Goal: Task Accomplishment & Management: Use online tool/utility

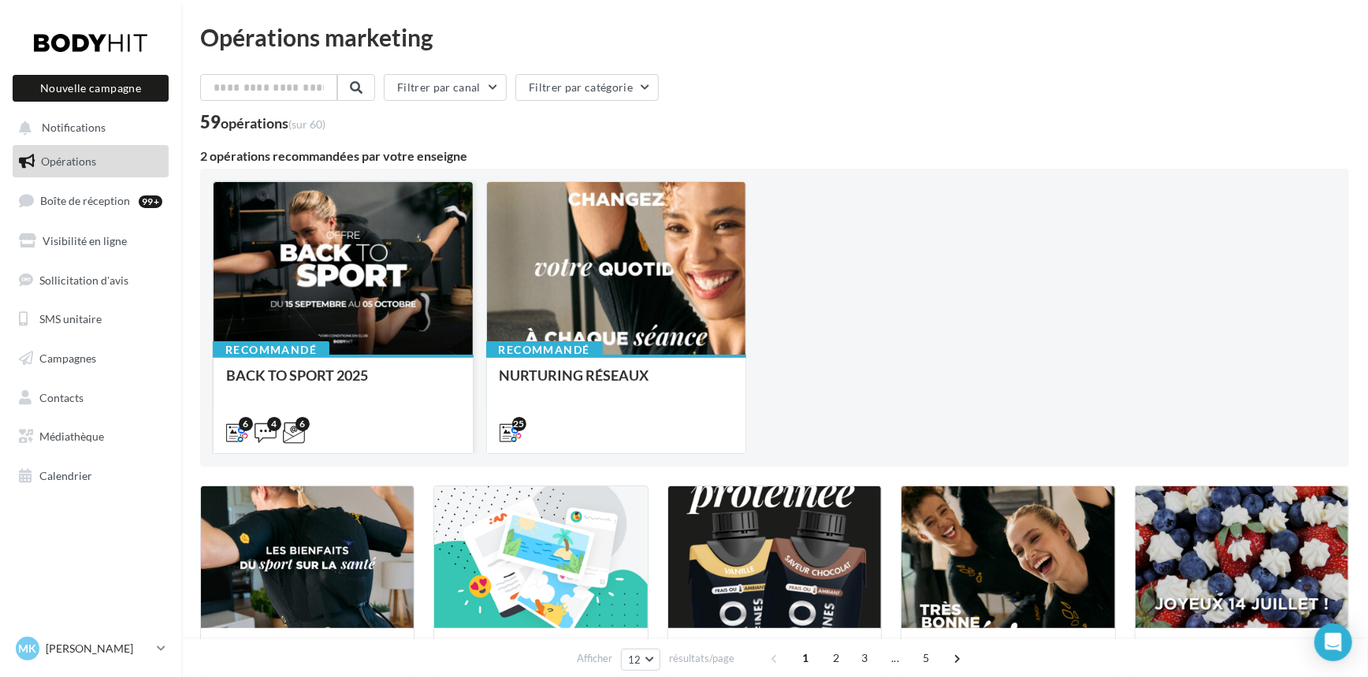
click at [357, 311] on div at bounding box center [343, 269] width 259 height 174
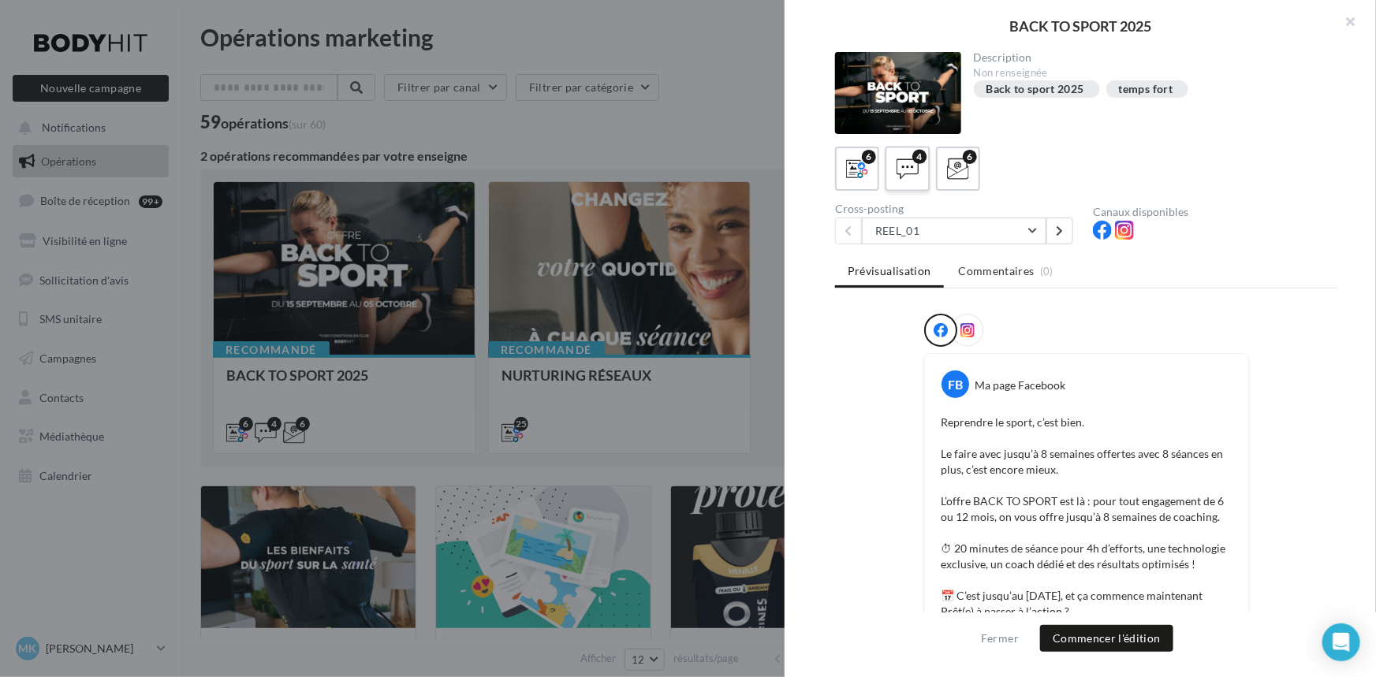
click at [925, 167] on label "4" at bounding box center [906, 168] width 45 height 45
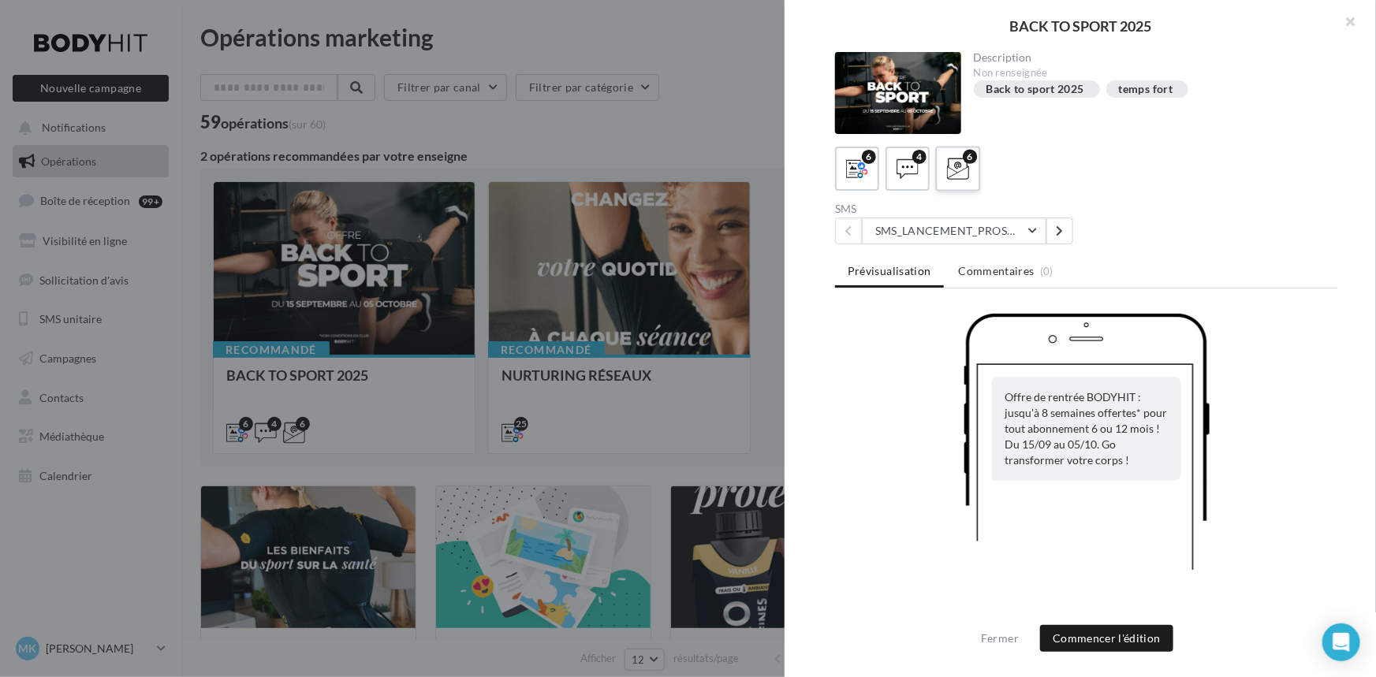
click at [968, 184] on label "6" at bounding box center [957, 168] width 45 height 45
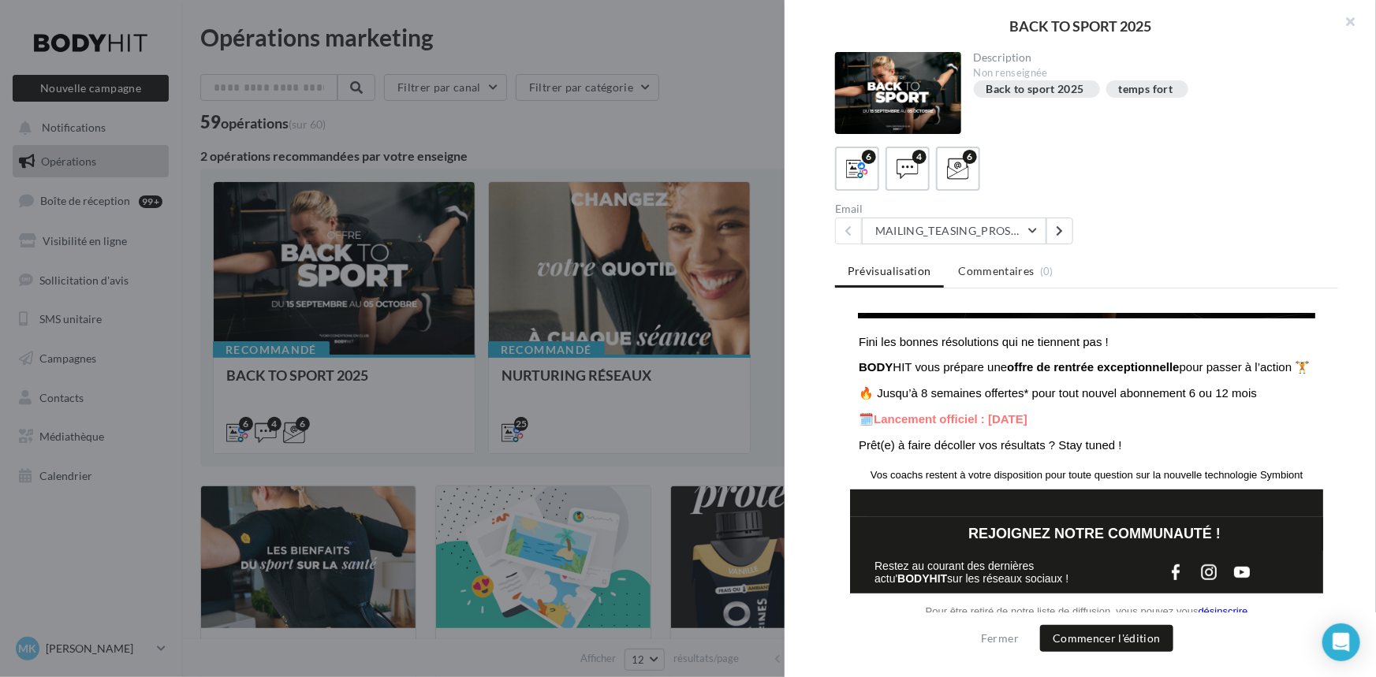
scroll to position [349, 0]
click at [983, 225] on button "MAILING_TEASING_PROSPECTS/ANCIENSCLIENTS" at bounding box center [954, 231] width 184 height 27
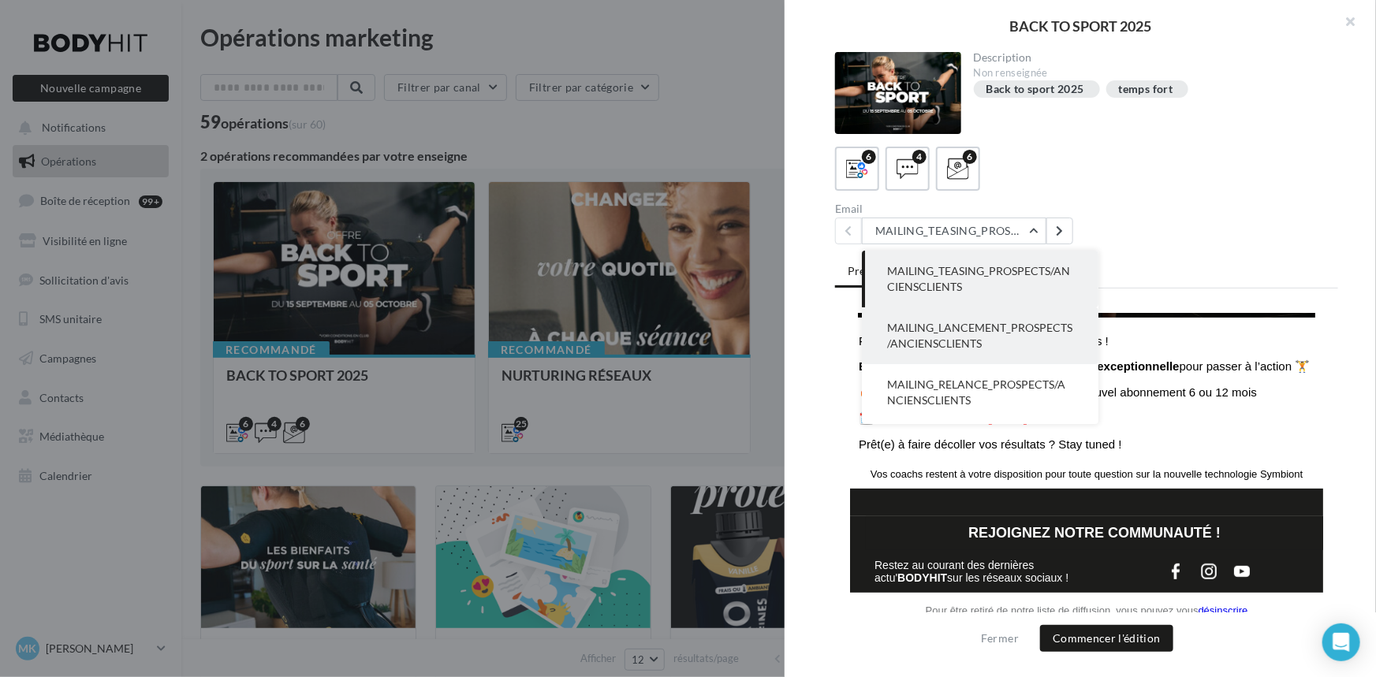
click at [936, 327] on span "MAILING_LANCEMENT_PROSPECTS/ANCIENSCLIENTS" at bounding box center [979, 335] width 185 height 29
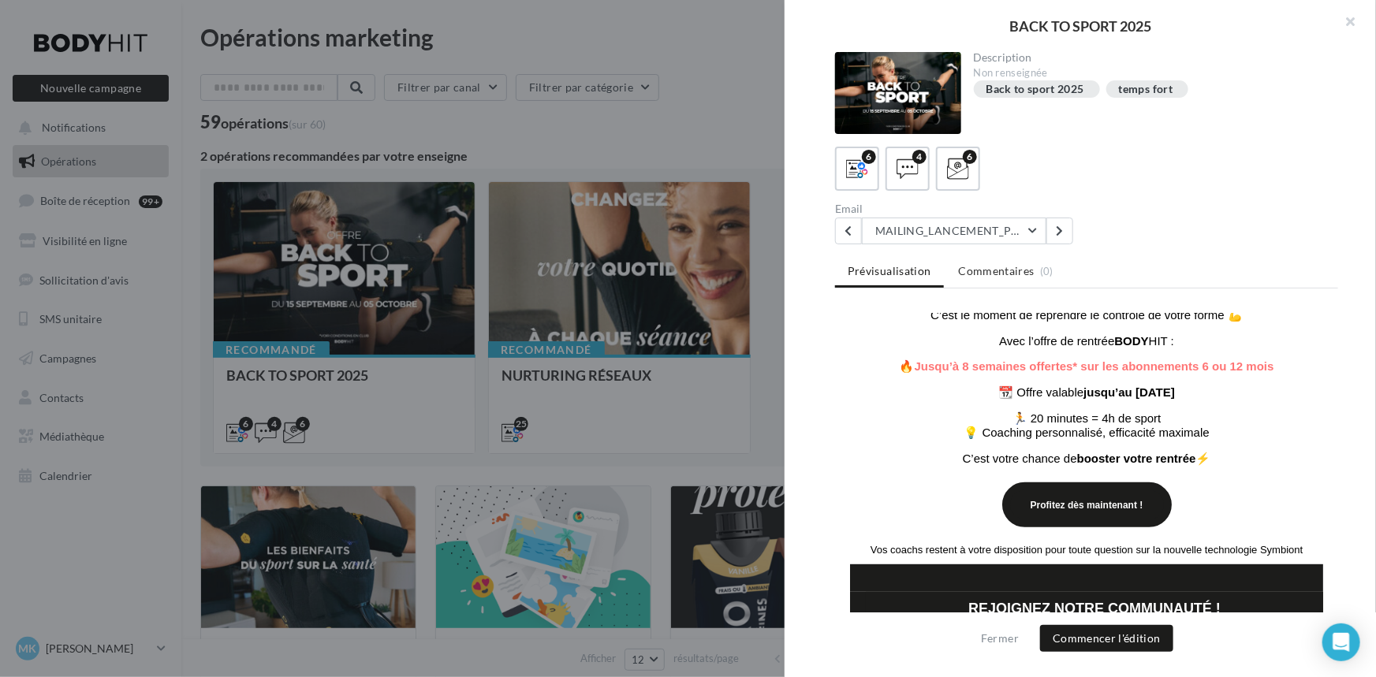
scroll to position [0, 0]
click at [1015, 229] on button "MAILING_LANCEMENT_PROSPECTS/ANCIENSCLIENTS" at bounding box center [954, 231] width 184 height 27
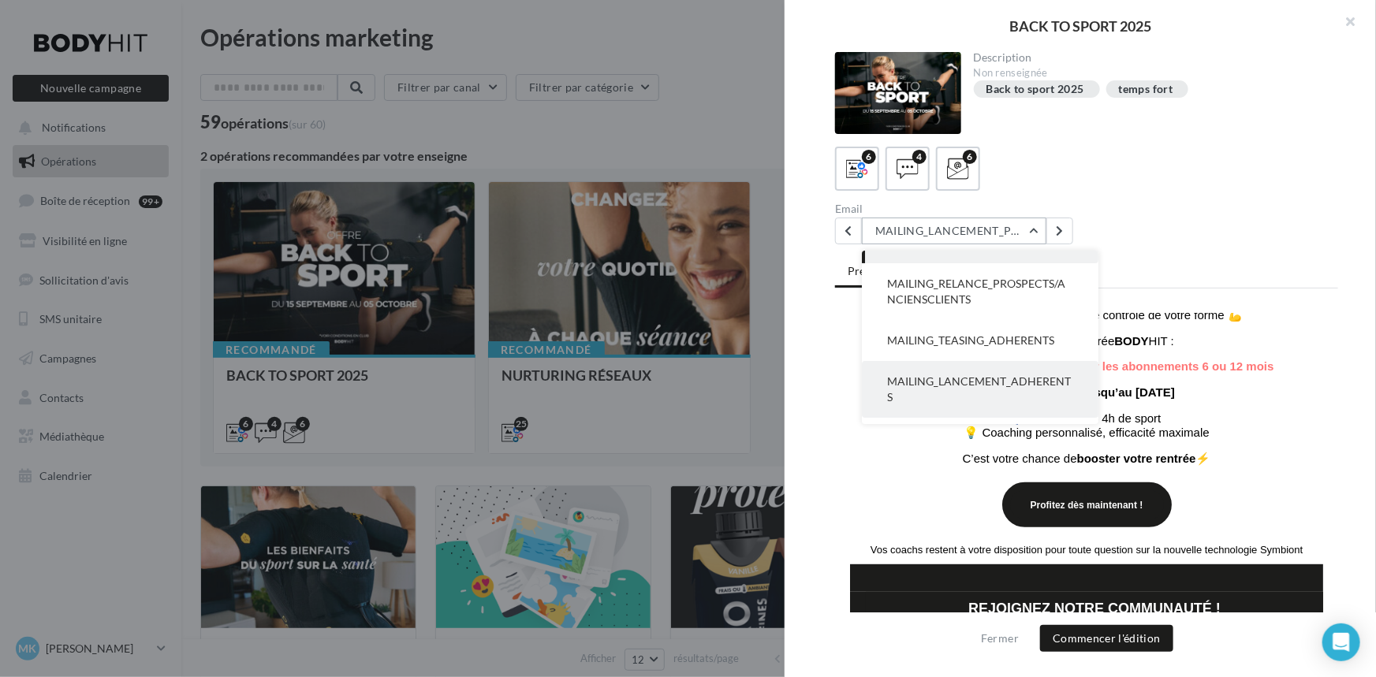
scroll to position [135, 0]
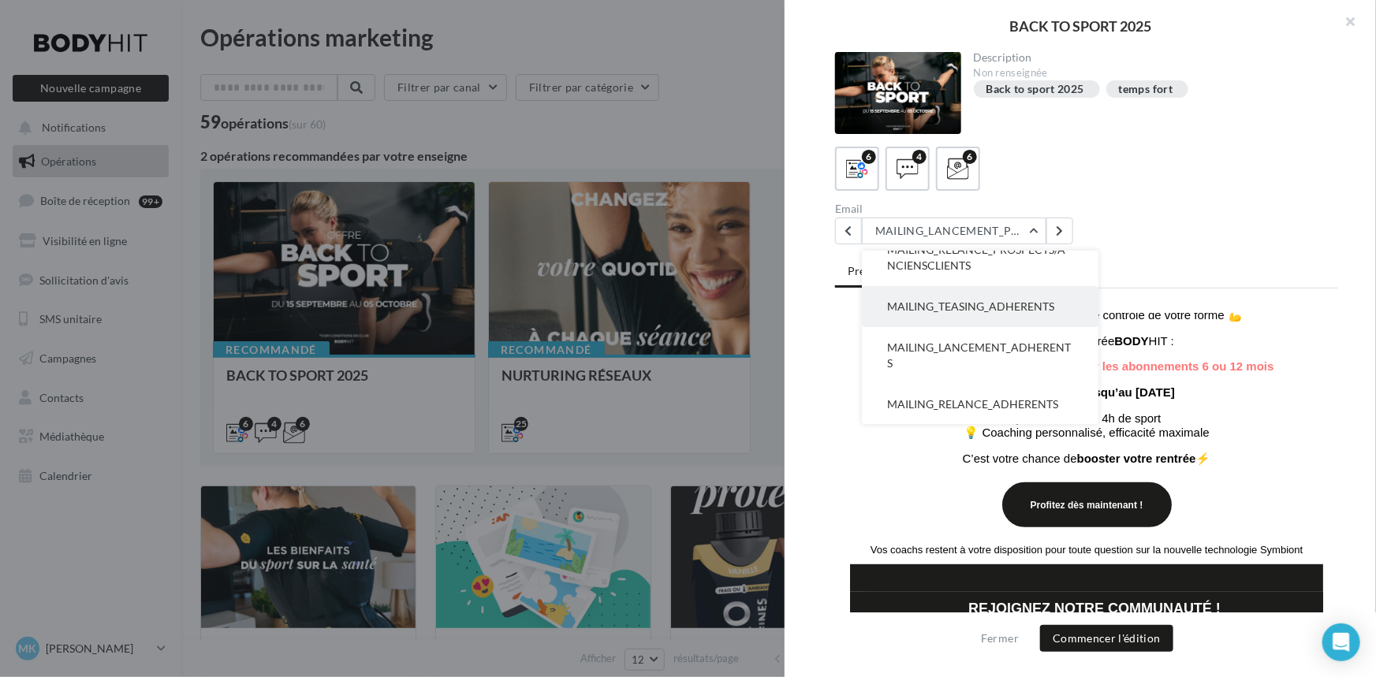
click at [1063, 314] on button "MAILING_TEASING_ADHERENTS" at bounding box center [980, 306] width 236 height 41
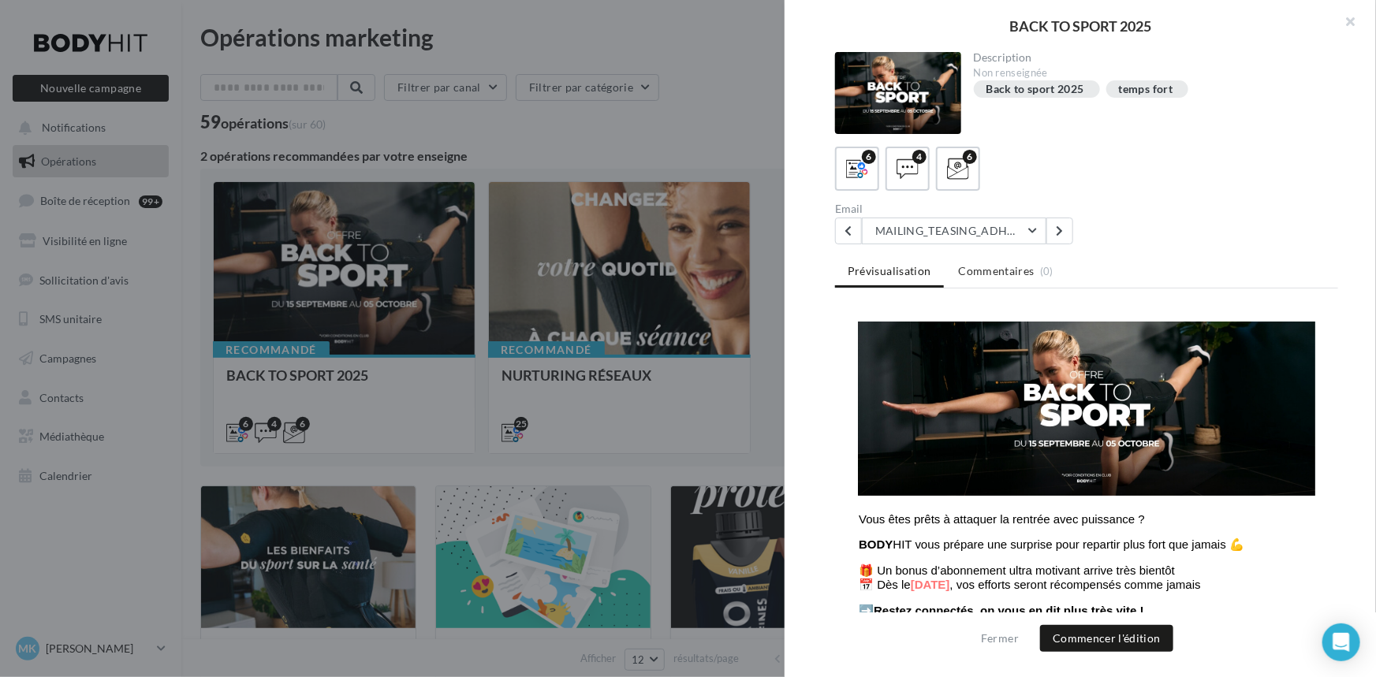
scroll to position [286, 0]
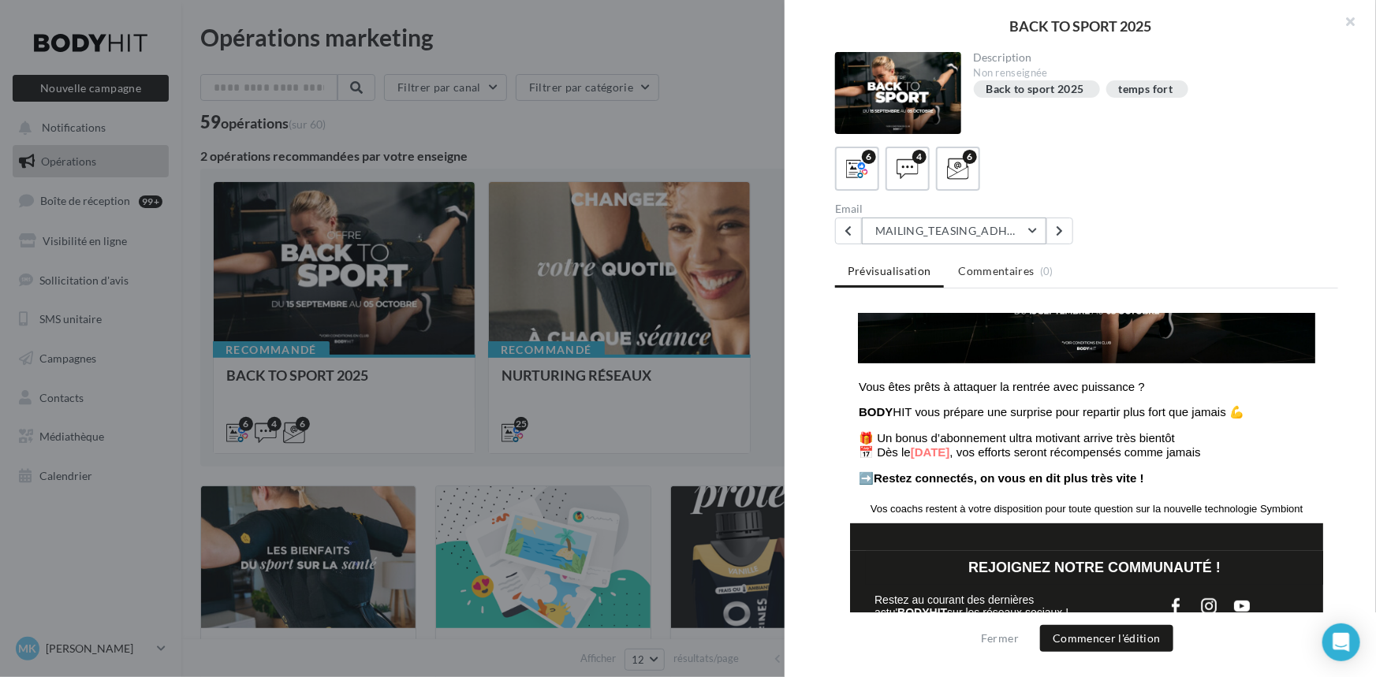
click at [1008, 218] on button "MAILING_TEASING_ADHERENTS" at bounding box center [954, 231] width 184 height 27
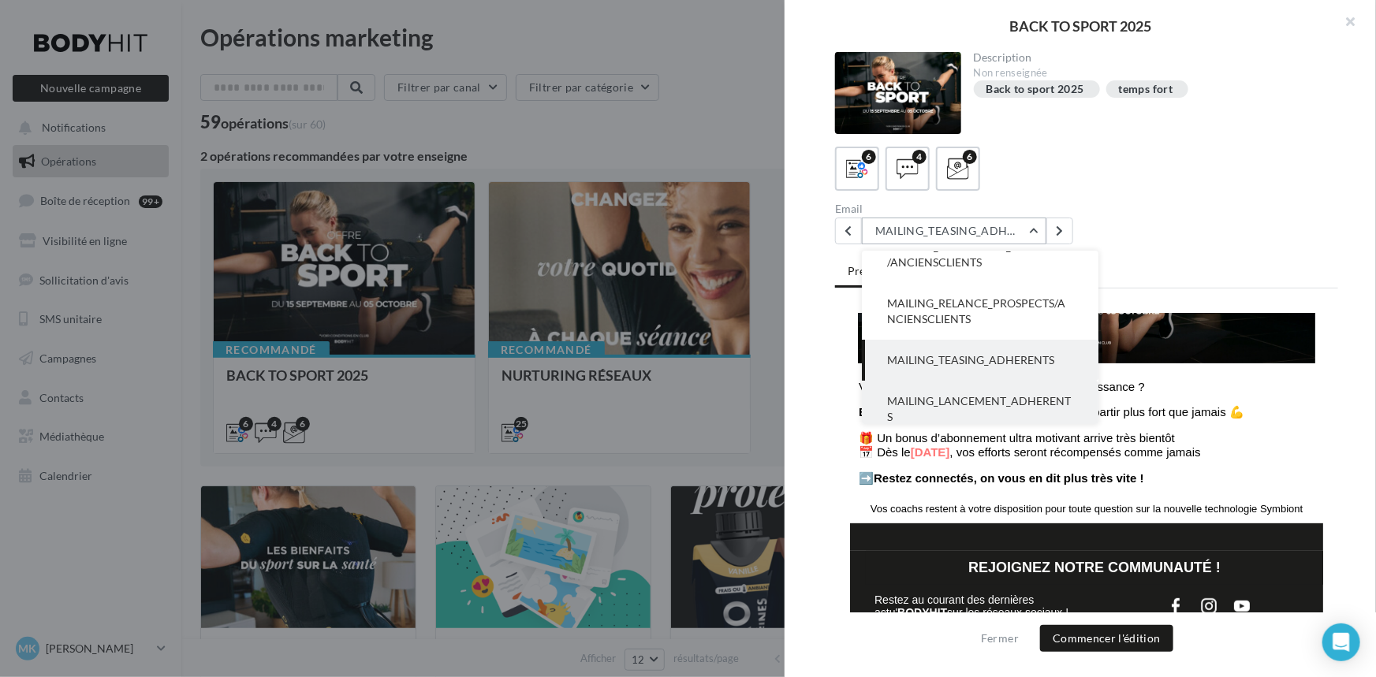
scroll to position [135, 0]
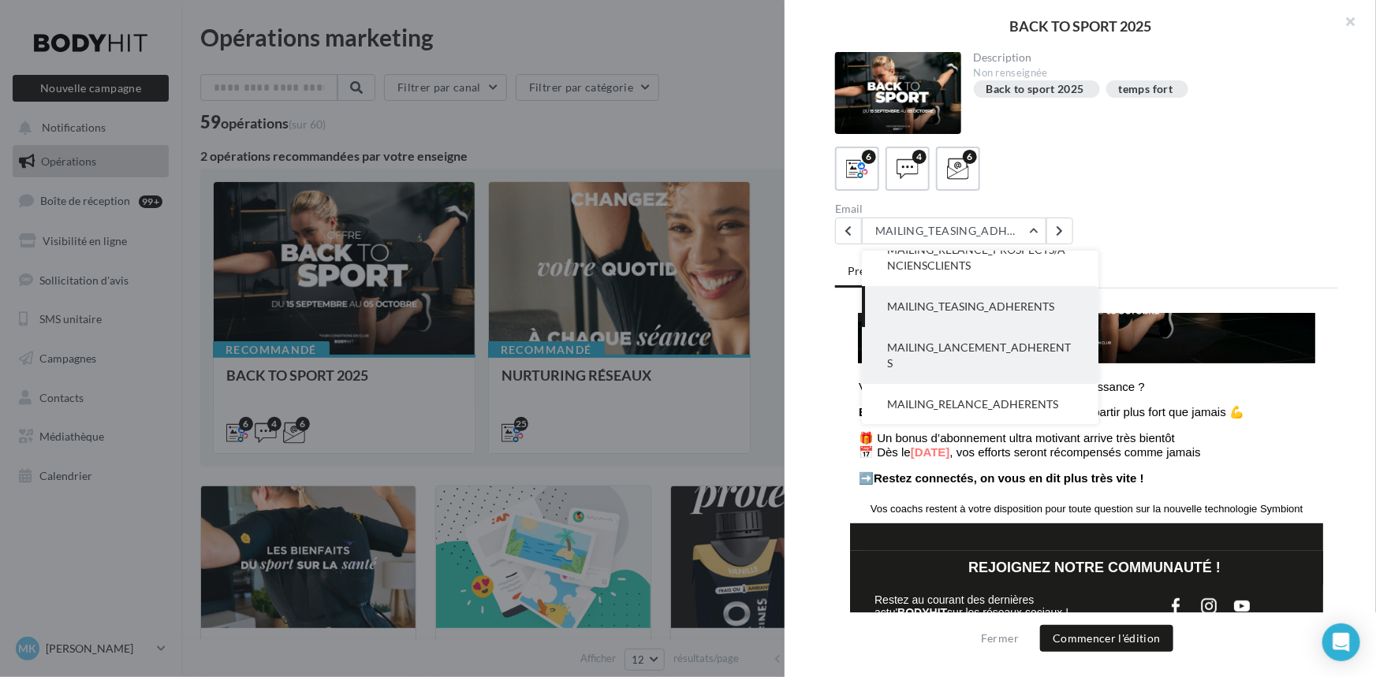
click at [1055, 354] on button "MAILING_LANCEMENT_ADHERENTS" at bounding box center [980, 355] width 236 height 57
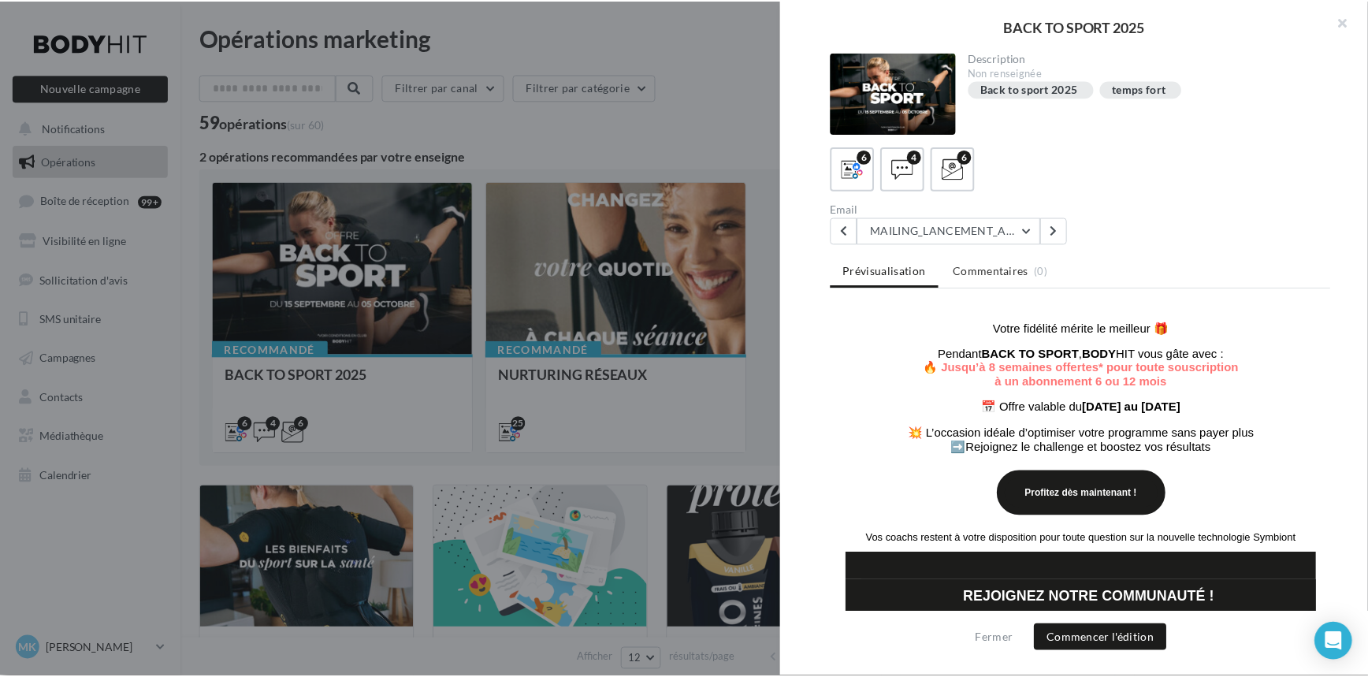
scroll to position [344, 0]
